Goal: Transaction & Acquisition: Purchase product/service

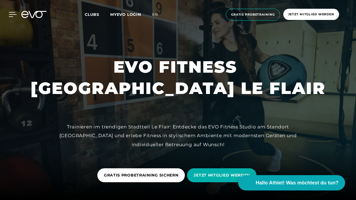
click at [13, 16] on icon at bounding box center [13, 14] width 8 height 5
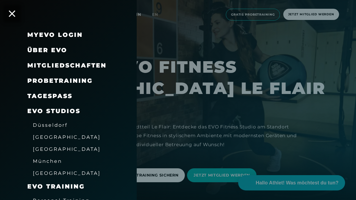
click at [52, 50] on span "Über EVO" at bounding box center [47, 50] width 40 height 7
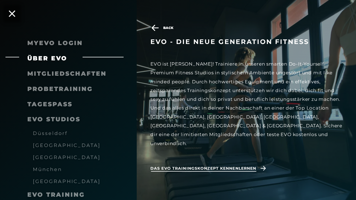
click at [230, 166] on span "Das EVO Trainingskonzept kennenlernen" at bounding box center [203, 169] width 106 height 6
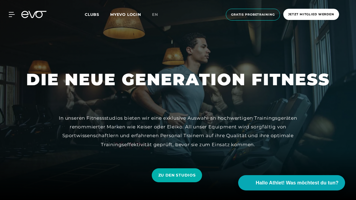
click at [254, 126] on div "In unseren Fitnessstudios bieten wir eine exklusive Auswahl an hochwertigen Tra…" at bounding box center [178, 131] width 246 height 35
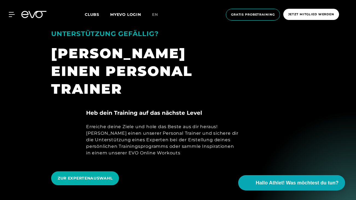
scroll to position [219, 0]
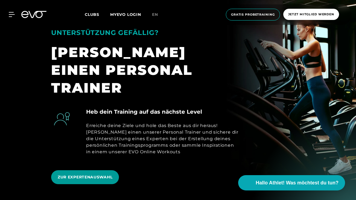
click at [92, 175] on span "ZUR EXPERTENAUSWAHL" at bounding box center [85, 178] width 55 height 6
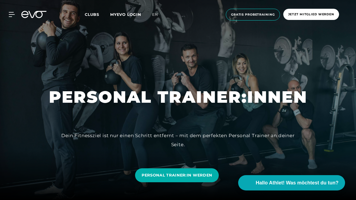
click at [207, 116] on div at bounding box center [178, 100] width 356 height 200
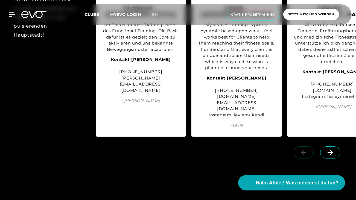
scroll to position [679, 0]
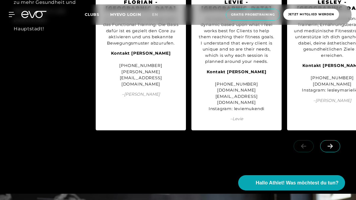
click at [331, 144] on icon at bounding box center [330, 146] width 5 height 5
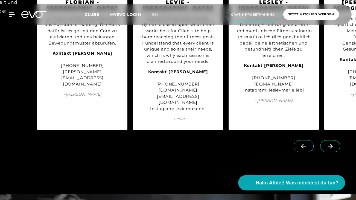
scroll to position [668, 0]
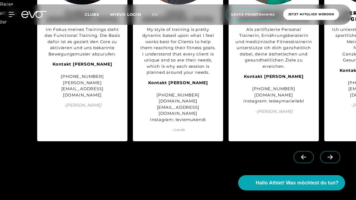
click at [331, 155] on icon at bounding box center [330, 157] width 5 height 5
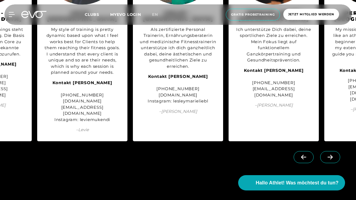
click at [331, 155] on icon at bounding box center [330, 157] width 5 height 5
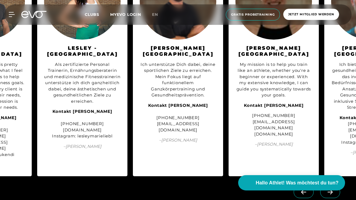
scroll to position [635, 0]
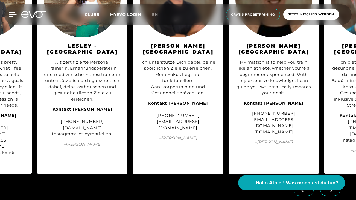
click at [13, 14] on icon at bounding box center [13, 14] width 8 height 4
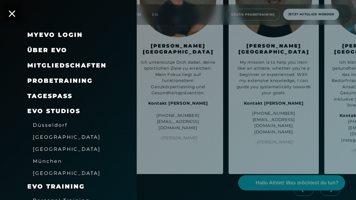
click at [46, 126] on span "Düsseldorf" at bounding box center [50, 125] width 35 height 6
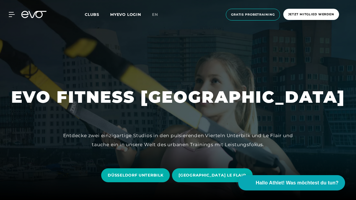
scroll to position [22, 0]
click at [157, 175] on span "DÜSSELDORF UNTERBILK" at bounding box center [136, 176] width 56 height 6
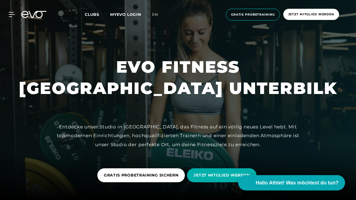
click at [230, 116] on div at bounding box center [178, 100] width 356 height 200
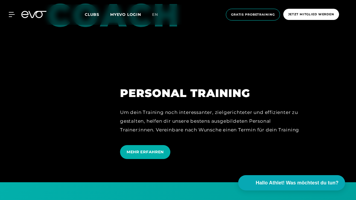
scroll to position [1281, 0]
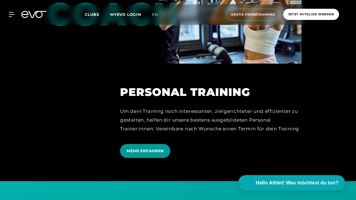
click at [151, 148] on span "MEHR ERFAHREN" at bounding box center [145, 151] width 37 height 6
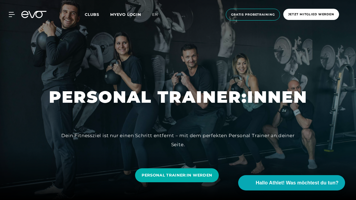
click at [255, 111] on div at bounding box center [178, 100] width 356 height 200
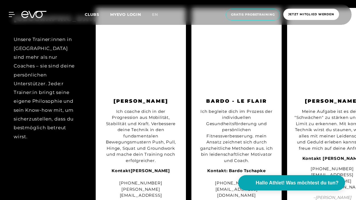
scroll to position [1543, 0]
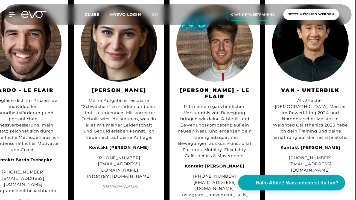
scroll to position [0, 218]
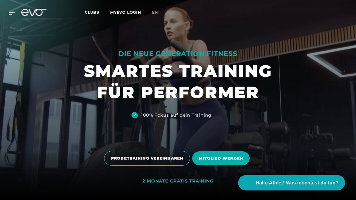
scroll to position [11, 0]
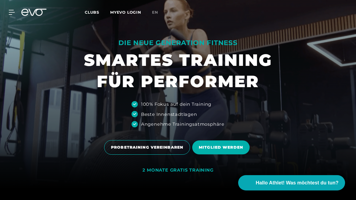
click at [332, 83] on div at bounding box center [178, 89] width 356 height 200
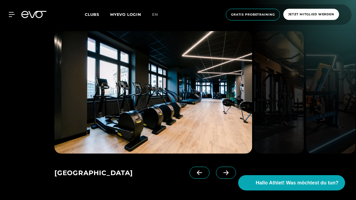
scroll to position [788, 0]
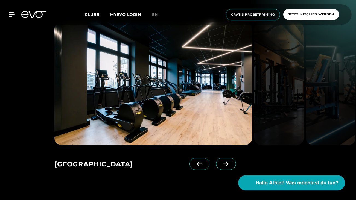
drag, startPoint x: 356, startPoint y: 59, endPoint x: 353, endPoint y: 78, distance: 19.6
click at [353, 78] on div "[GEOGRAPHIC_DATA] Rosenthaler Platz [GEOGRAPHIC_DATA] LeFlair [GEOGRAPHIC_DATA]…" at bounding box center [178, 96] width 356 height 209
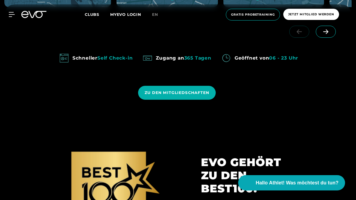
scroll to position [438, 0]
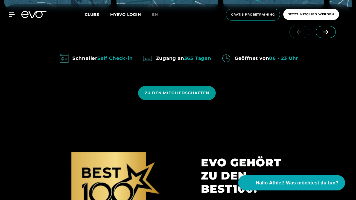
click at [199, 93] on span "ZU DEN MITGLIEDSCHAFTEN" at bounding box center [177, 93] width 65 height 6
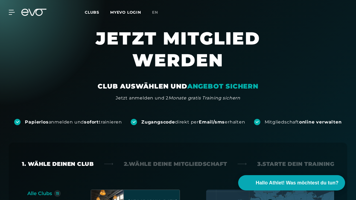
click at [263, 83] on div "CLUB AUSWÄHLEN UND ANGEBOT SICHERN Jetzt anmelden und 2 Monate gratis Training …" at bounding box center [178, 91] width 252 height 19
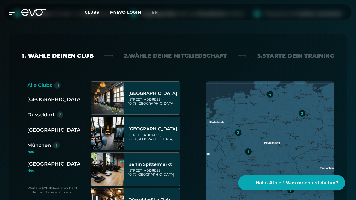
scroll to position [109, 0]
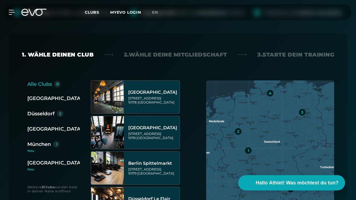
click at [53, 112] on div "Düsseldorf" at bounding box center [40, 114] width 27 height 8
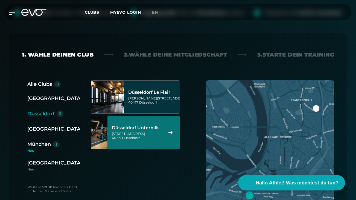
click at [144, 131] on div "[GEOGRAPHIC_DATA] Unterbilk [STREET_ADDRESS]" at bounding box center [137, 133] width 50 height 24
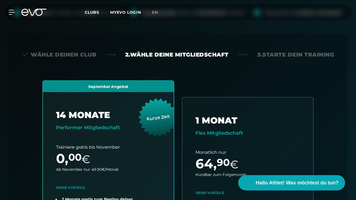
scroll to position [143, 0]
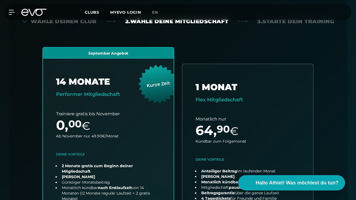
click at [325, 105] on div "Alle Clubs 11 [GEOGRAPHIC_DATA] 3 [GEOGRAPHIC_DATA] 2 [GEOGRAPHIC_DATA] 4 [GEOG…" at bounding box center [178, 165] width 312 height 236
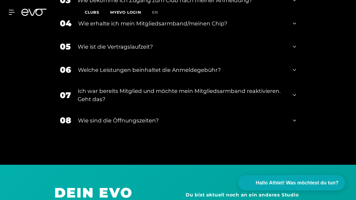
scroll to position [986, 0]
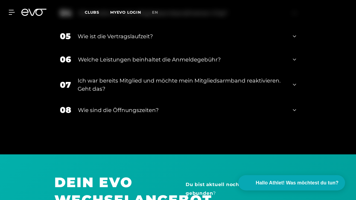
click at [98, 56] on div "Welche Leistungen beinhaltet die Anmeldegebühr?" at bounding box center [182, 60] width 208 height 8
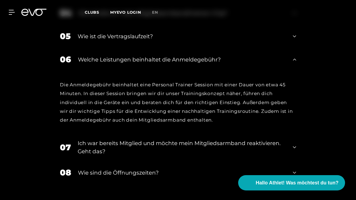
click at [308, 94] on div "FAQS MITGLIEDSCHAFT 01 Wie bezahle ich meine Mitgliedschaft? 02 [PERSON_NAME] i…" at bounding box center [178, 53] width 356 height 317
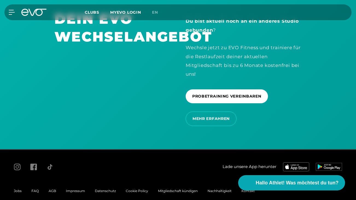
scroll to position [1201, 0]
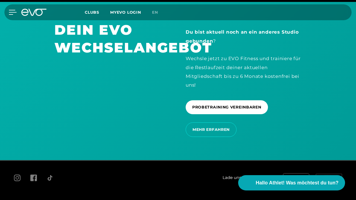
click at [10, 10] on icon at bounding box center [13, 12] width 8 height 4
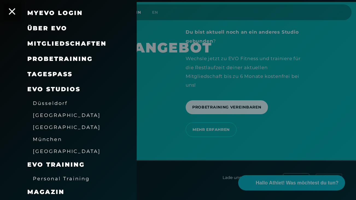
click at [72, 177] on span "Personal Training" at bounding box center [61, 179] width 57 height 6
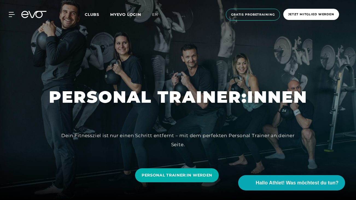
click at [204, 116] on div at bounding box center [178, 100] width 356 height 200
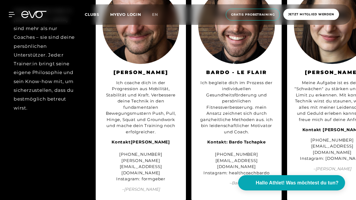
scroll to position [1576, 0]
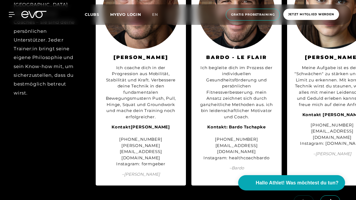
click at [332, 199] on icon at bounding box center [330, 201] width 5 height 5
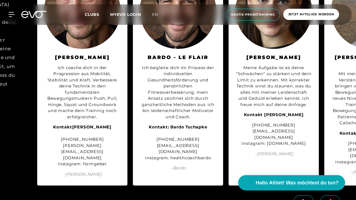
click at [332, 199] on icon at bounding box center [330, 201] width 5 height 5
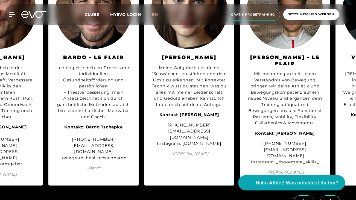
scroll to position [0, 154]
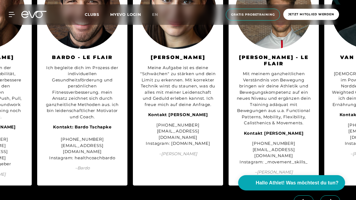
click at [332, 199] on icon at bounding box center [330, 201] width 5 height 5
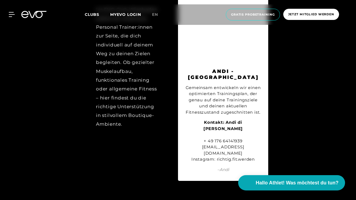
scroll to position [2516, 0]
